Goal: Navigation & Orientation: Find specific page/section

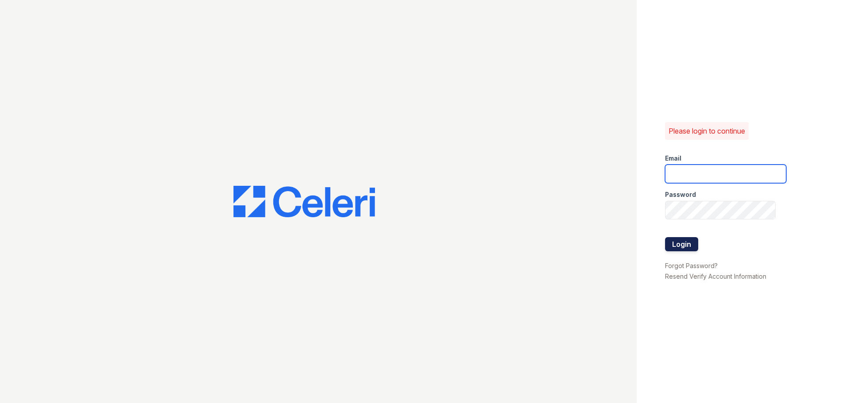
type input "ednar@loganpm.com"
click at [676, 244] on button "Login" at bounding box center [681, 244] width 33 height 14
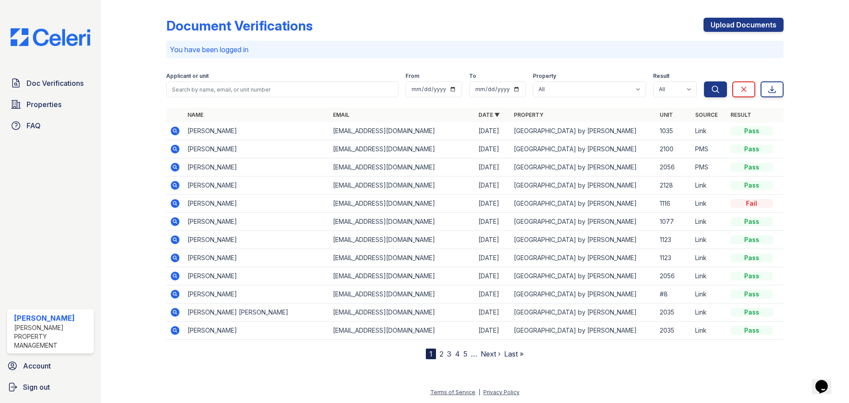
click at [490, 356] on link "Next ›" at bounding box center [491, 353] width 20 height 9
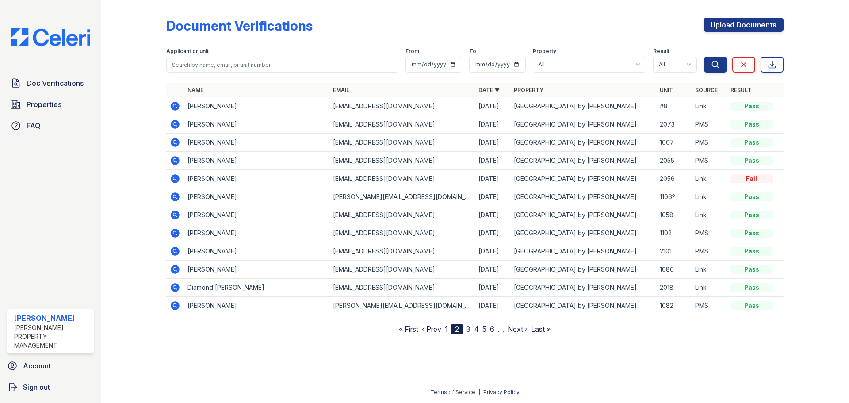
click at [518, 330] on link "Next ›" at bounding box center [518, 329] width 20 height 9
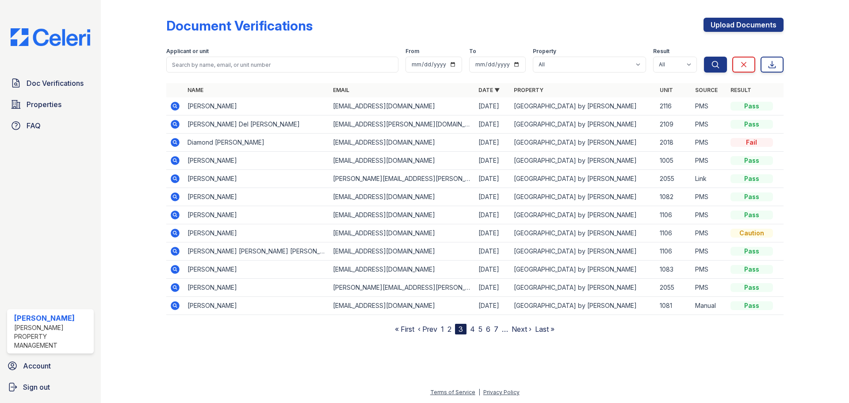
click at [450, 329] on link "2" at bounding box center [450, 329] width 4 height 9
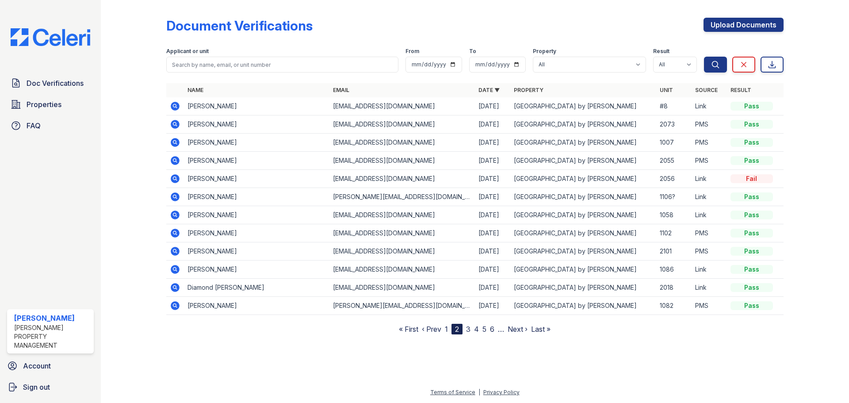
click at [447, 330] on link "1" at bounding box center [446, 329] width 3 height 9
click at [25, 107] on link "Properties" at bounding box center [50, 105] width 87 height 18
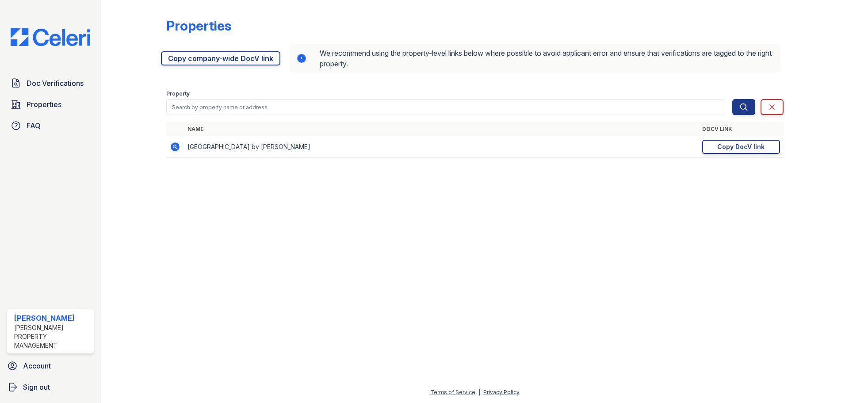
click at [176, 149] on icon at bounding box center [175, 146] width 9 height 9
click at [220, 62] on link "Copy company-wide DocV link" at bounding box center [220, 58] width 119 height 14
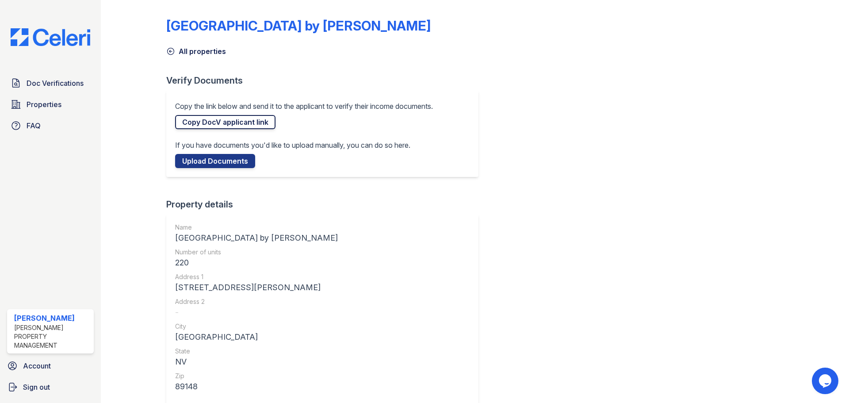
click at [228, 120] on link "Copy DocV applicant link" at bounding box center [225, 122] width 100 height 14
